Goal: Information Seeking & Learning: Learn about a topic

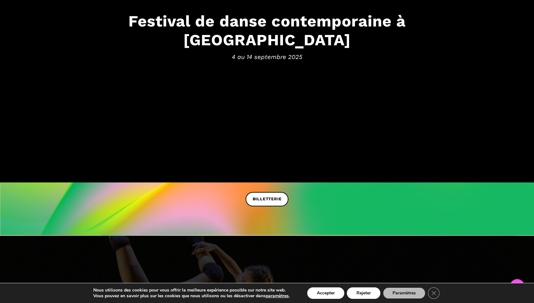
scroll to position [0, 0]
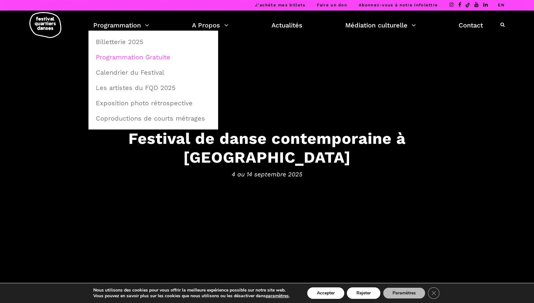
click at [131, 57] on link "Programmation Gratuite" at bounding box center [153, 57] width 123 height 15
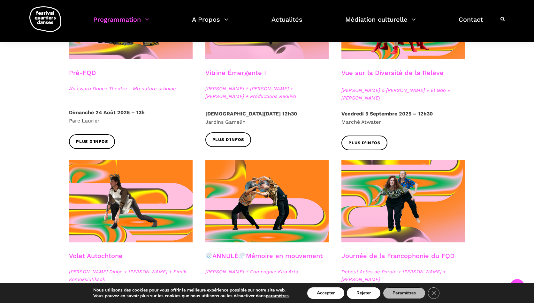
scroll to position [299, 0]
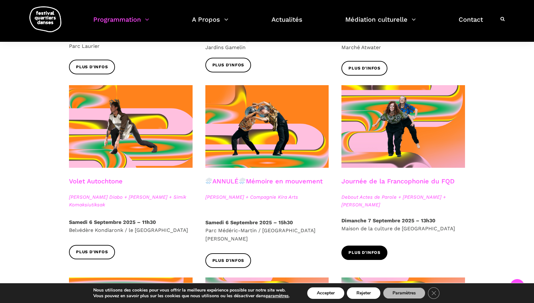
click at [373, 252] on span "Plus d'infos" at bounding box center [364, 253] width 32 height 7
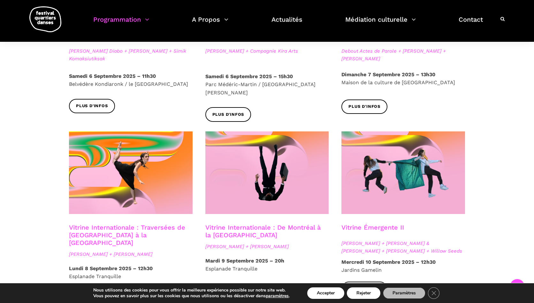
scroll to position [471, 0]
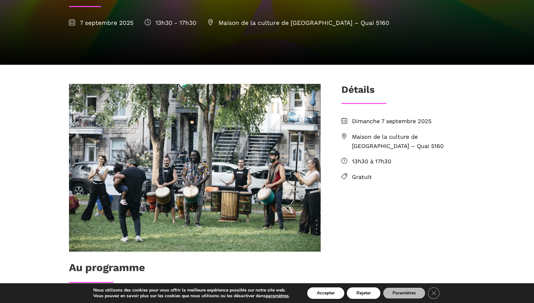
scroll to position [255, 0]
